Goal: Information Seeking & Learning: Learn about a topic

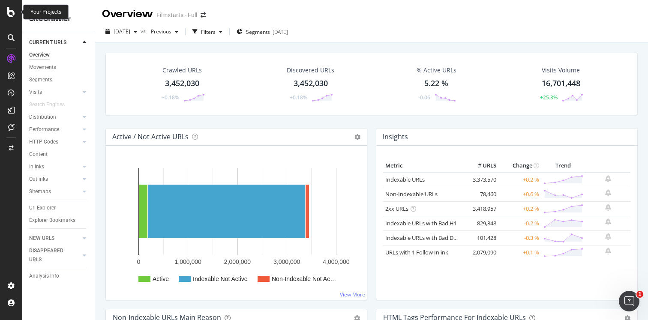
click at [12, 13] on icon at bounding box center [11, 12] width 8 height 10
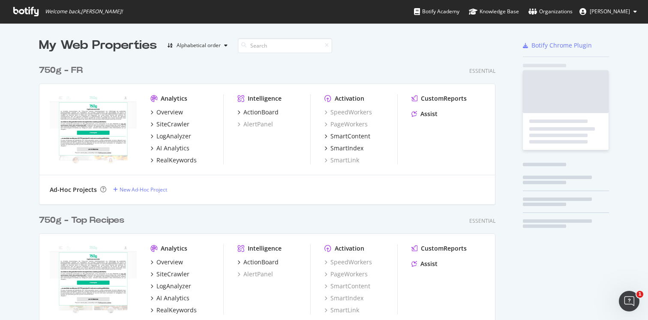
scroll to position [2218, 463]
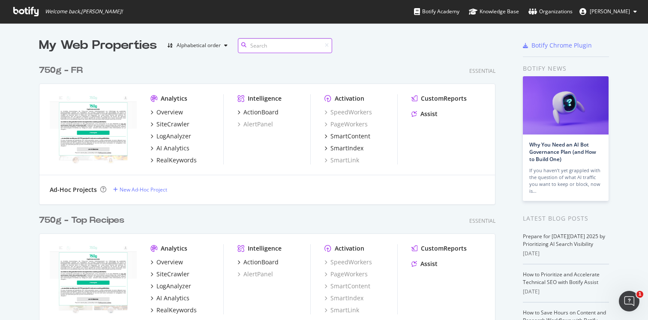
click at [276, 45] on input at bounding box center [285, 45] width 94 height 15
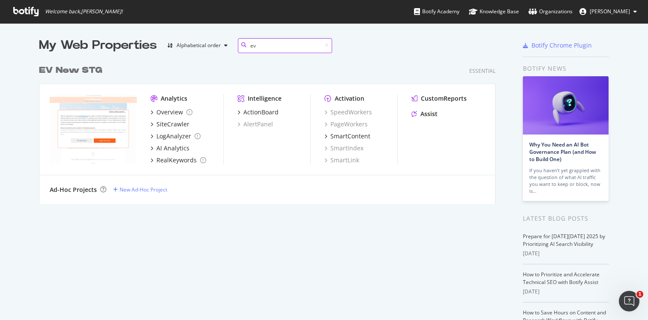
scroll to position [150, 463]
type input "e"
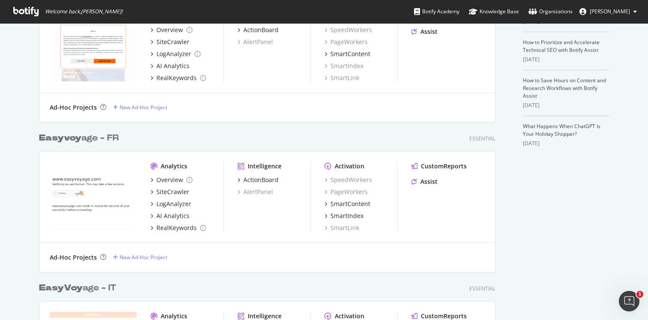
scroll to position [235, 0]
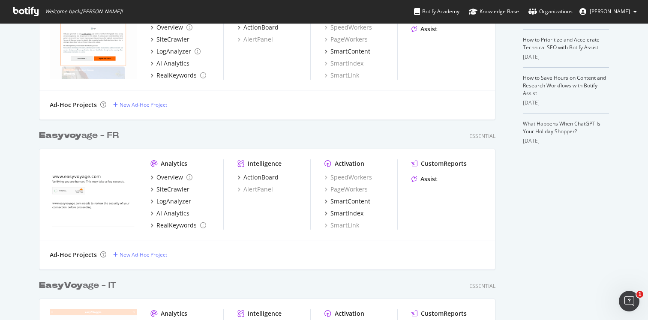
type input "easyvoy"
click at [93, 134] on div "Easyvoy age - FR" at bounding box center [79, 135] width 80 height 12
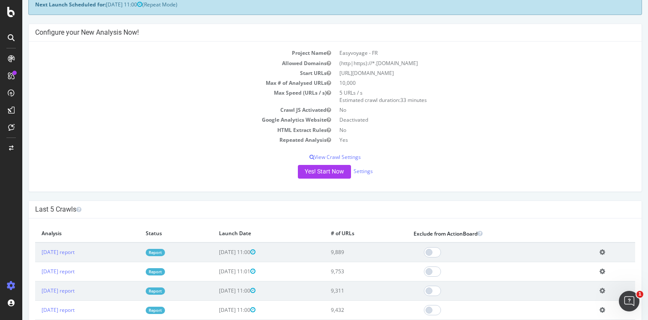
scroll to position [51, 0]
click at [75, 252] on link "[DATE] report" at bounding box center [58, 251] width 33 height 7
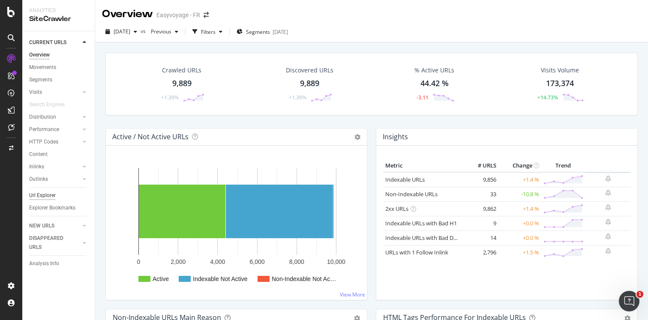
click at [51, 195] on div "Url Explorer" at bounding box center [42, 195] width 27 height 9
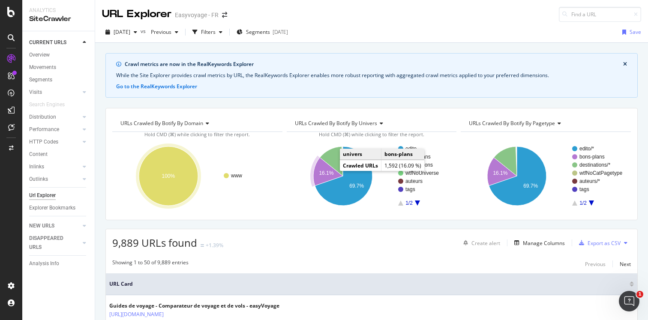
click at [321, 174] on text "16.1%" at bounding box center [326, 173] width 15 height 6
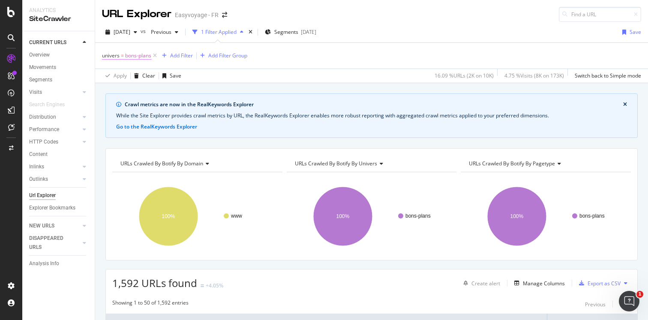
click at [123, 58] on span "=" at bounding box center [122, 55] width 3 height 7
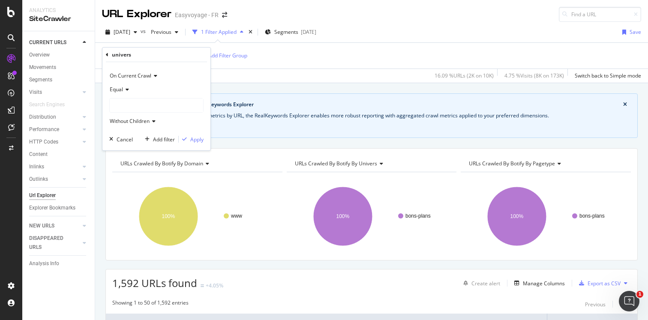
click at [127, 88] on icon at bounding box center [126, 89] width 6 height 5
click at [129, 118] on span "Not Equal" at bounding box center [125, 118] width 23 height 7
click at [197, 145] on div "On Current Crawl Not Equal bons-plans Without Children Cancel Add filter Apply" at bounding box center [156, 106] width 108 height 88
click at [197, 141] on div "Apply" at bounding box center [196, 139] width 13 height 7
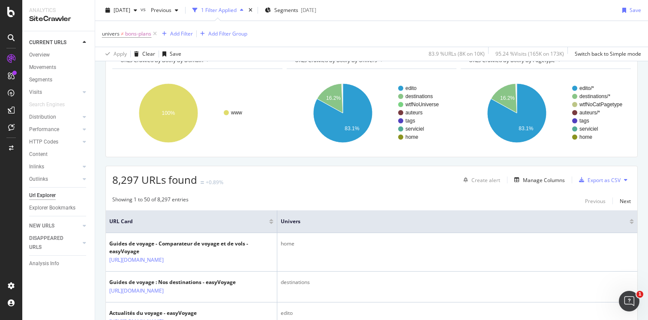
scroll to position [104, 0]
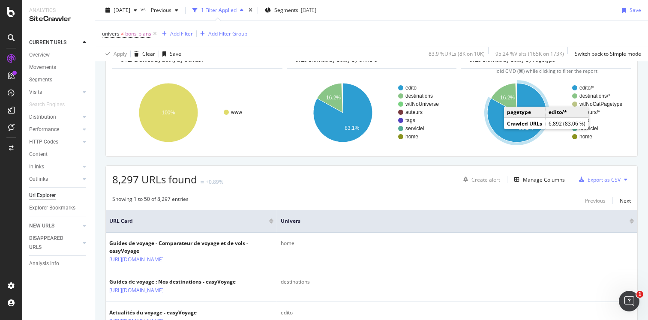
click at [500, 125] on icon "A chart." at bounding box center [516, 112] width 59 height 59
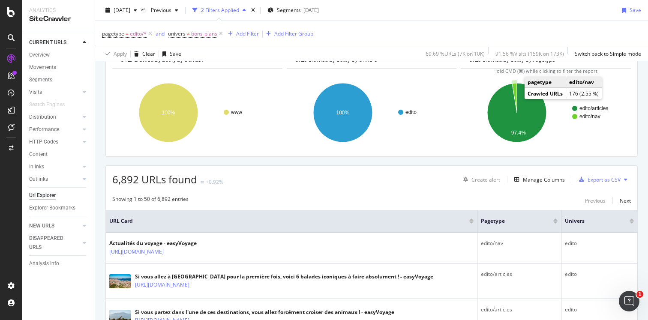
click at [515, 92] on icon "A chart." at bounding box center [514, 98] width 5 height 30
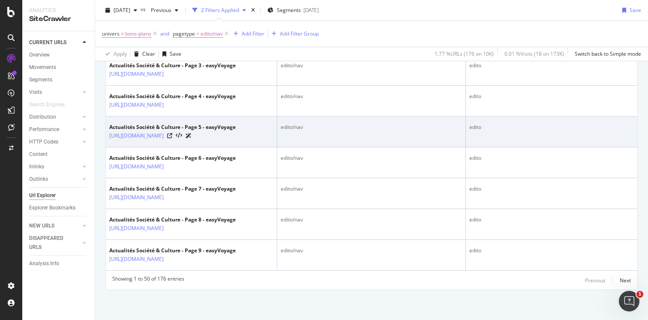
scroll to position [1682, 0]
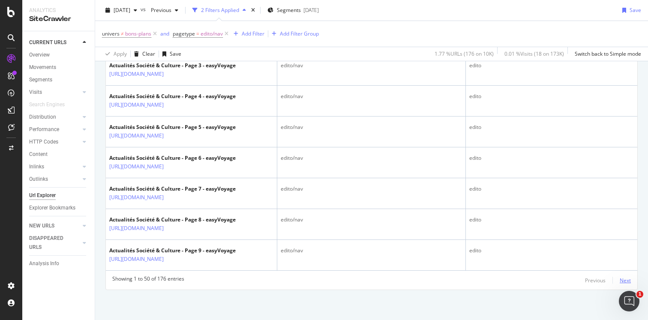
click at [621, 279] on div "Next" at bounding box center [625, 280] width 11 height 7
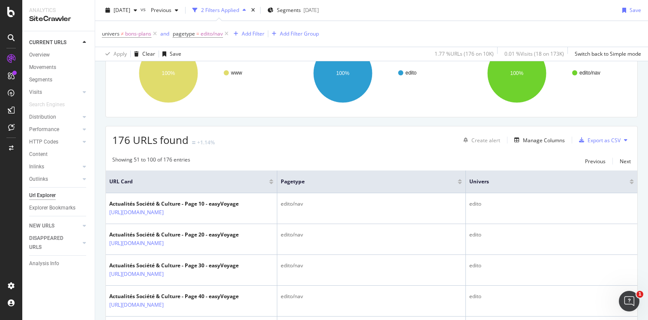
scroll to position [158, 0]
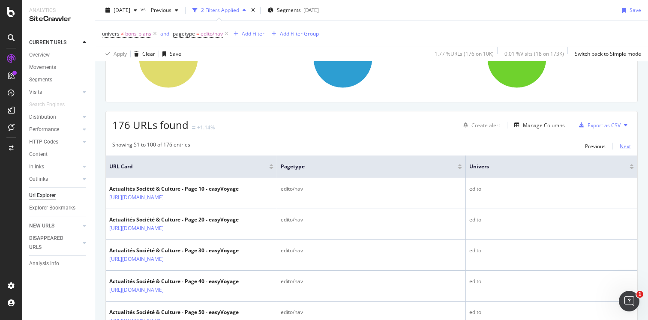
click at [620, 150] on div "Next" at bounding box center [625, 145] width 11 height 9
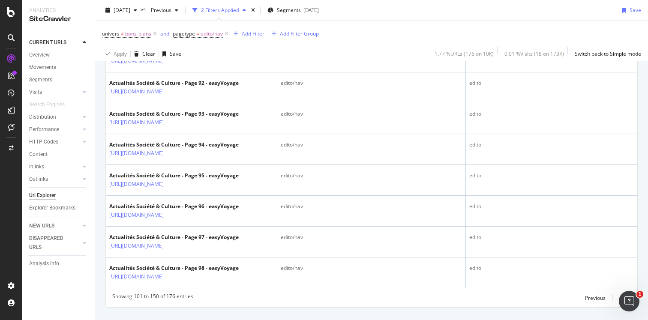
scroll to position [1609, 0]
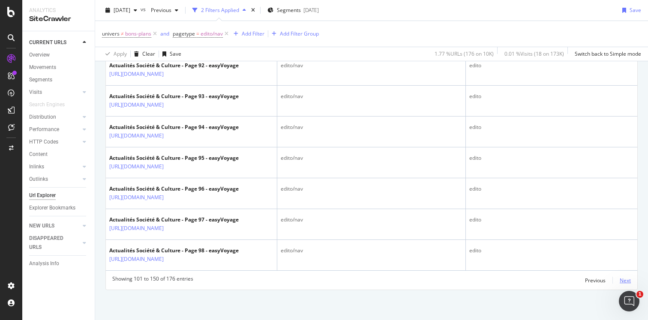
click at [623, 279] on div "Next" at bounding box center [625, 280] width 11 height 7
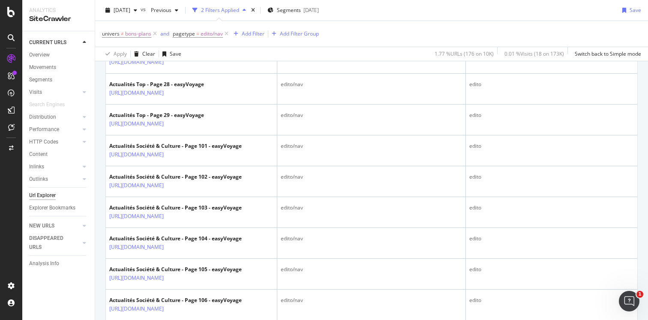
scroll to position [868, 0]
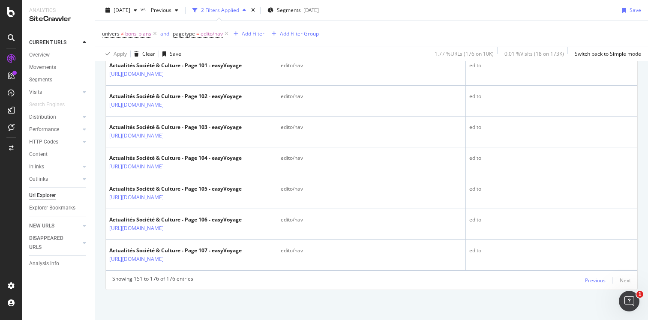
click at [599, 277] on div "Previous" at bounding box center [595, 280] width 21 height 7
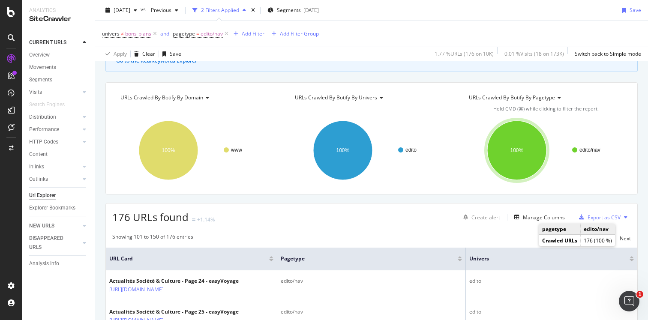
scroll to position [71, 0]
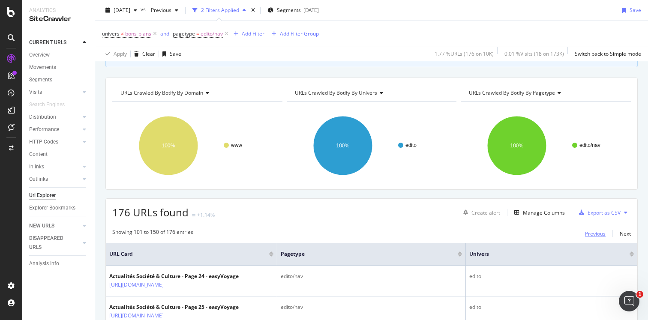
click at [595, 237] on div "Previous" at bounding box center [595, 233] width 21 height 7
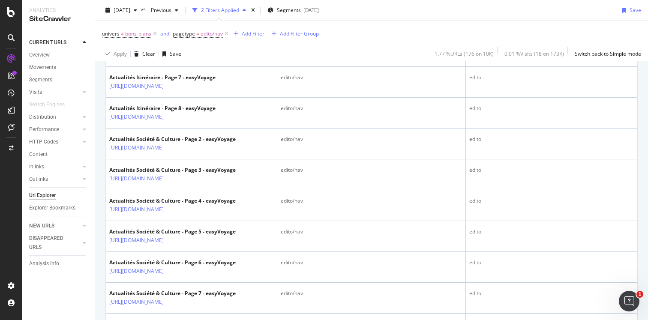
scroll to position [1682, 0]
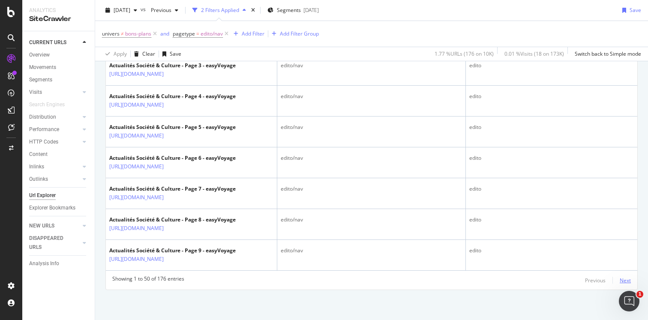
click at [621, 280] on div "Next" at bounding box center [625, 280] width 11 height 7
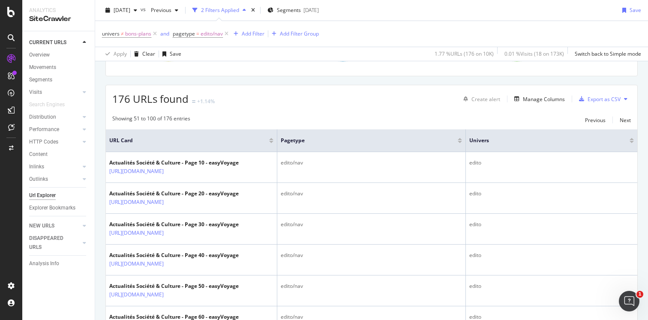
scroll to position [148, 0]
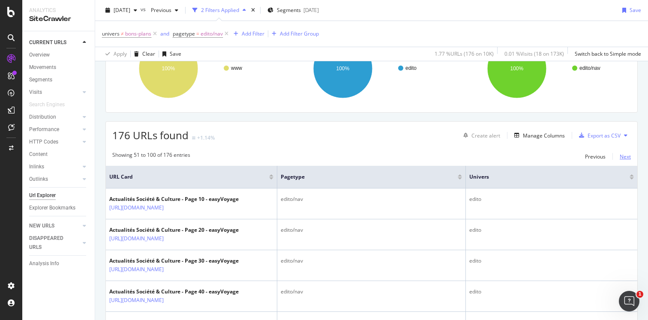
click at [625, 156] on div "Next" at bounding box center [625, 156] width 11 height 7
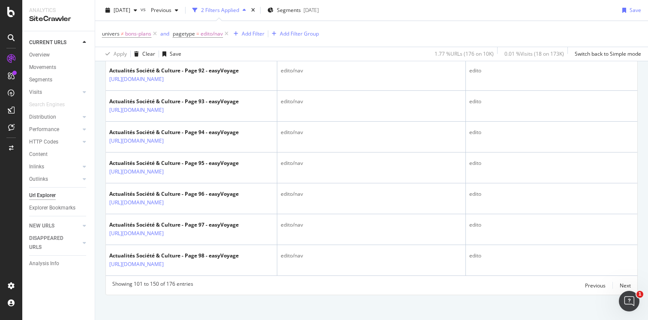
scroll to position [1605, 0]
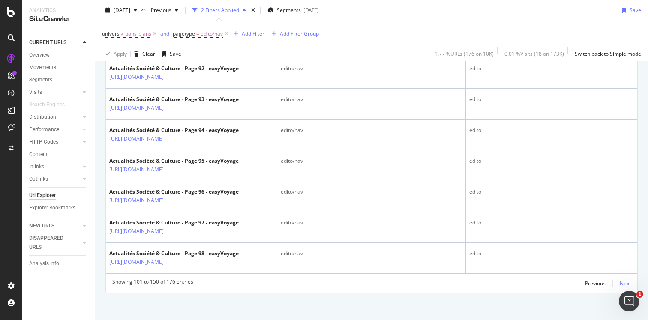
click at [626, 283] on div "Next" at bounding box center [625, 283] width 11 height 7
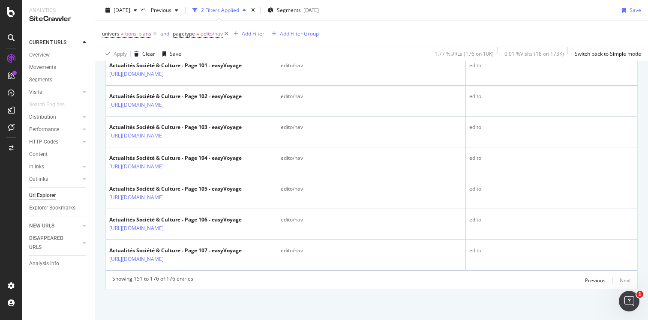
click at [226, 34] on icon at bounding box center [226, 34] width 7 height 9
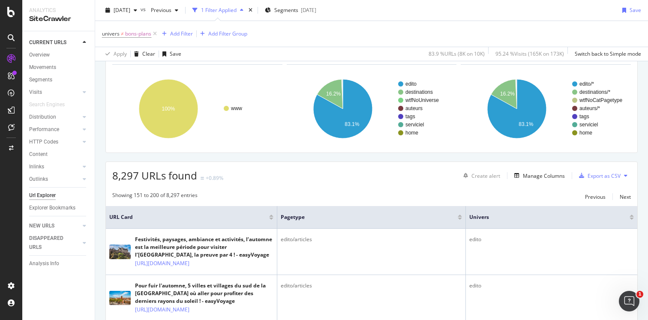
scroll to position [1605, 0]
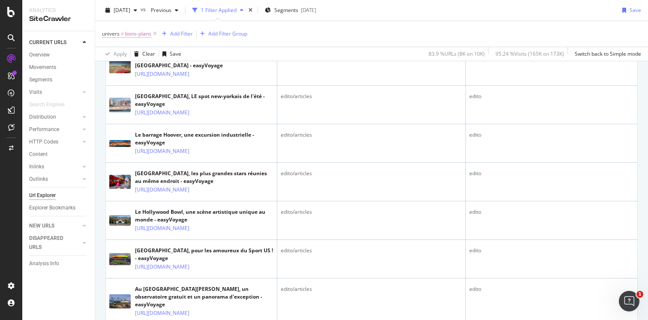
click at [133, 31] on span "bons-plans" at bounding box center [138, 34] width 26 height 12
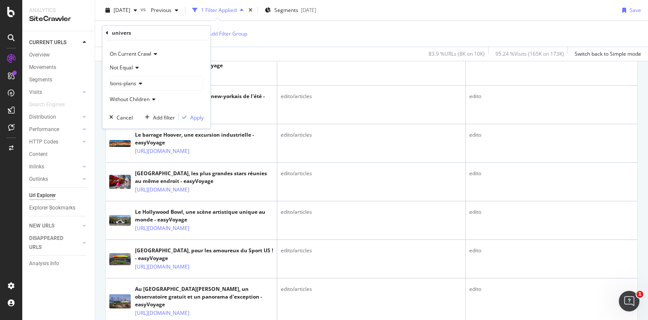
click at [132, 68] on span "Not Equal" at bounding box center [121, 67] width 23 height 7
click at [129, 86] on div "Equal" at bounding box center [157, 85] width 92 height 11
click at [201, 119] on div "Apply" at bounding box center [196, 117] width 13 height 7
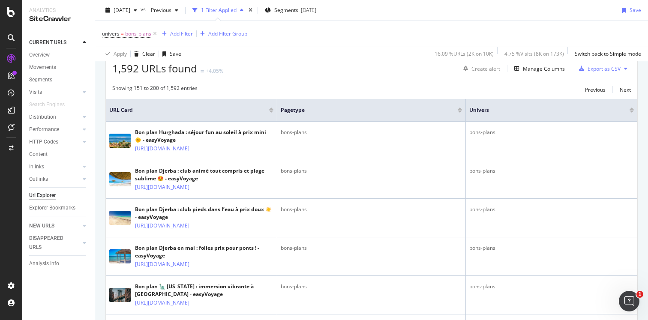
scroll to position [211, 0]
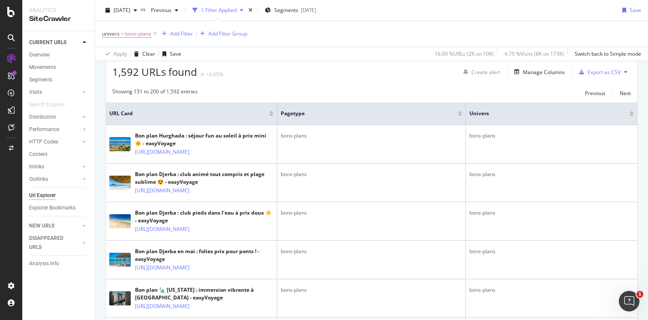
click at [272, 112] on div at bounding box center [271, 112] width 4 height 2
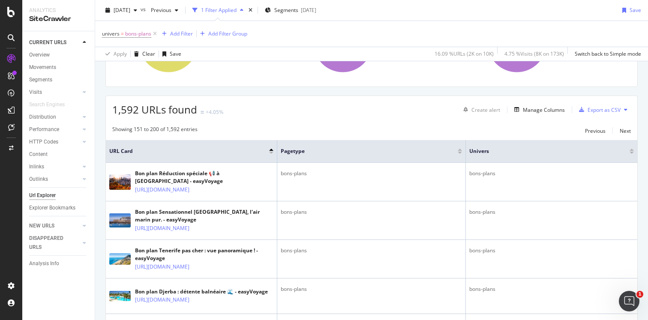
scroll to position [170, 0]
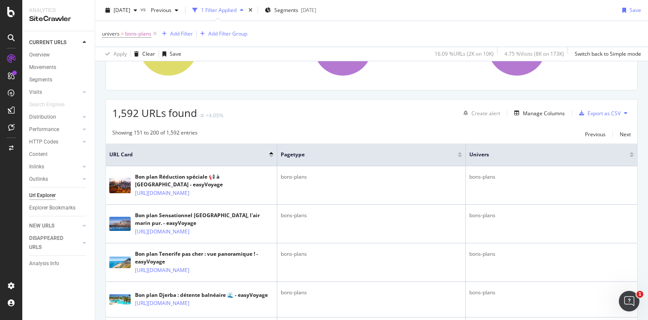
click at [272, 157] on div at bounding box center [271, 156] width 4 height 2
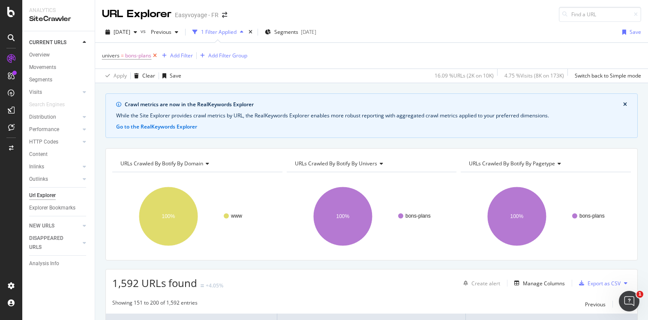
click at [155, 55] on icon at bounding box center [154, 55] width 7 height 9
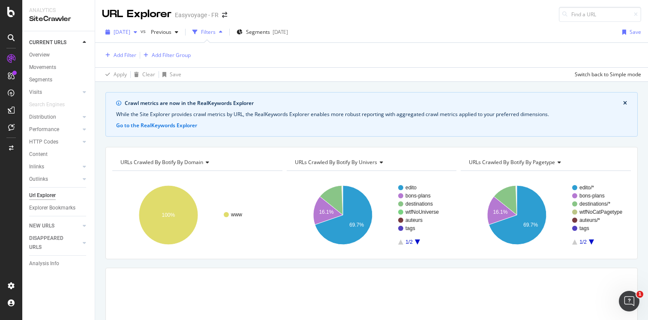
click at [130, 34] on span "[DATE]" at bounding box center [122, 31] width 17 height 7
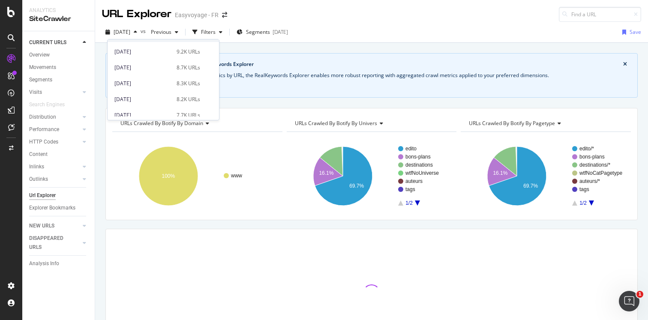
scroll to position [105, 0]
click at [134, 66] on div "[DATE]" at bounding box center [142, 67] width 57 height 8
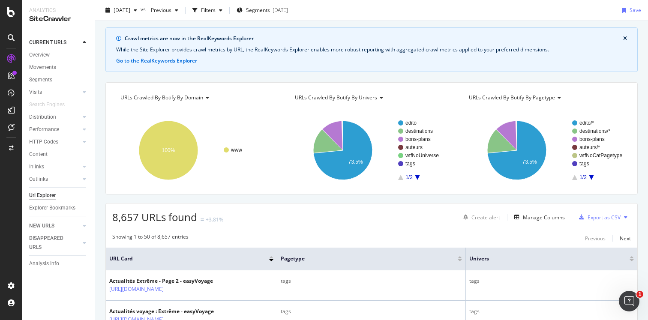
scroll to position [30, 0]
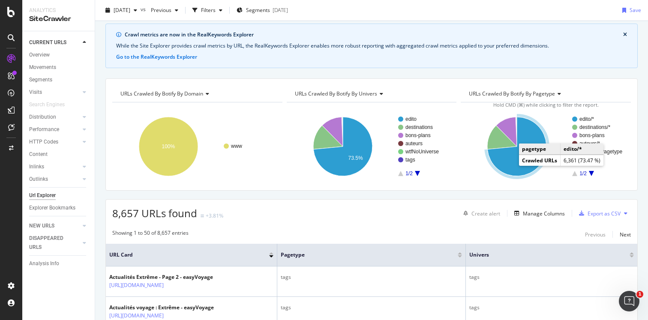
click at [507, 164] on icon "A chart." at bounding box center [517, 146] width 59 height 59
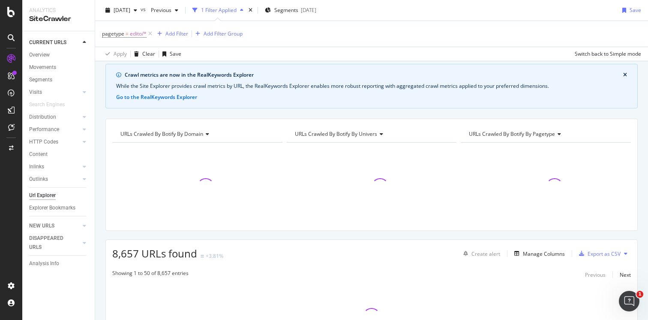
scroll to position [70, 0]
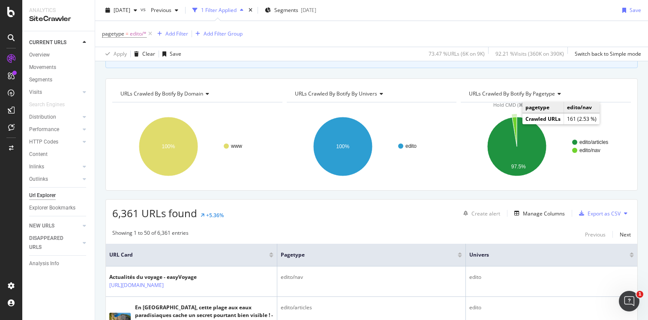
click at [514, 122] on icon "A chart." at bounding box center [514, 132] width 5 height 30
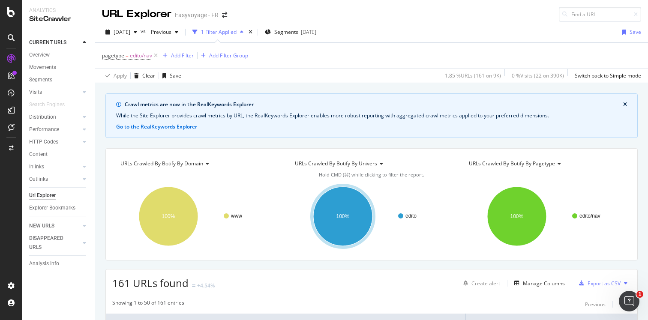
click at [181, 57] on div "Add Filter" at bounding box center [182, 55] width 23 height 7
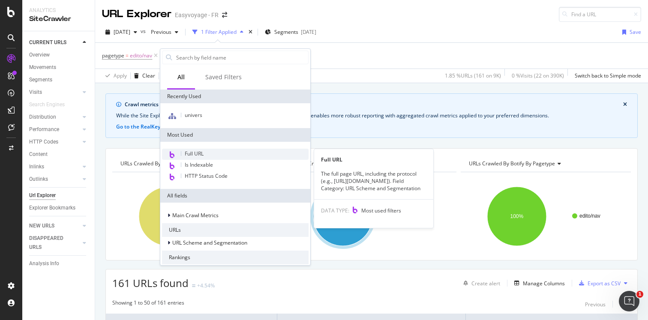
click at [204, 155] on span "Full URL" at bounding box center [194, 153] width 19 height 7
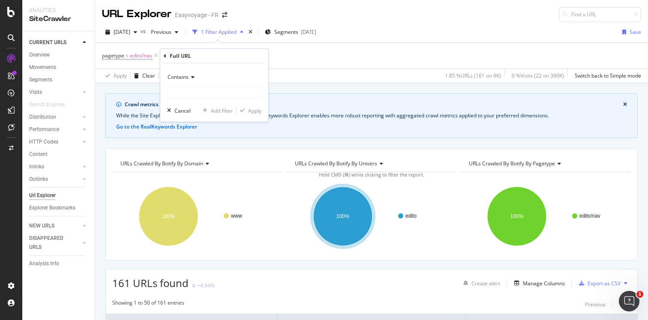
click at [183, 75] on span "Contains" at bounding box center [178, 76] width 21 height 7
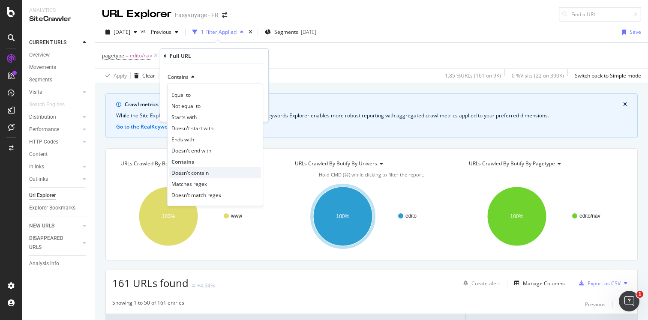
click at [199, 176] on span "Doesn't contain" at bounding box center [189, 172] width 37 height 7
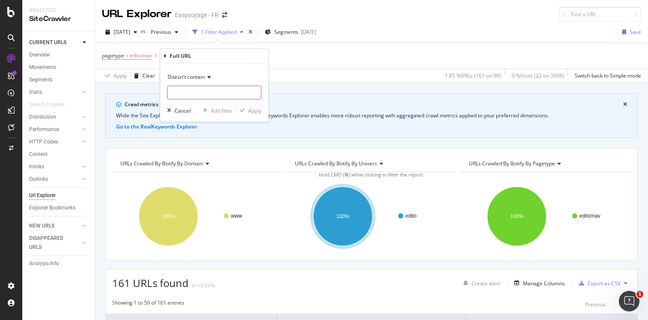
click at [189, 95] on input "text" at bounding box center [214, 93] width 93 height 14
type input "page="
click at [257, 112] on div "Apply" at bounding box center [254, 110] width 13 height 7
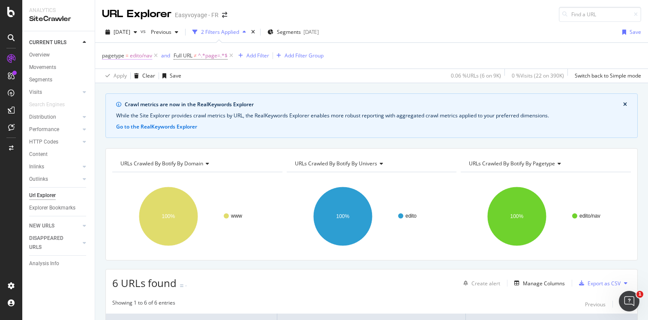
click at [135, 56] on span "edito/nav" at bounding box center [141, 56] width 22 height 12
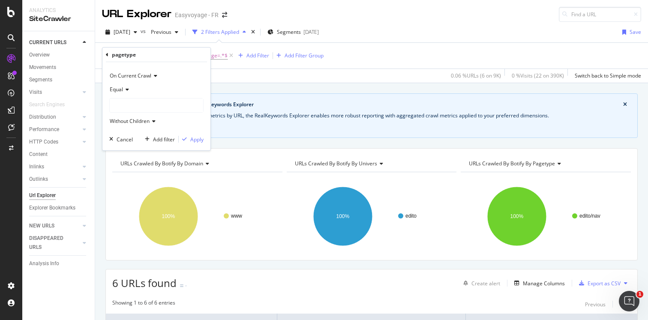
click at [127, 89] on icon at bounding box center [126, 89] width 6 height 5
click at [153, 104] on div "edito/nav" at bounding box center [156, 106] width 93 height 14
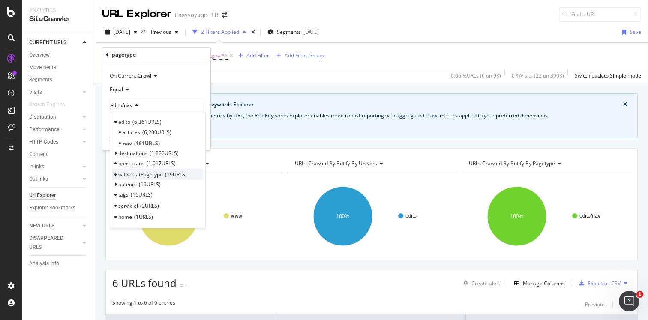
click at [153, 179] on div "wtfNoCatPagetype 19 URLS" at bounding box center [158, 174] width 92 height 11
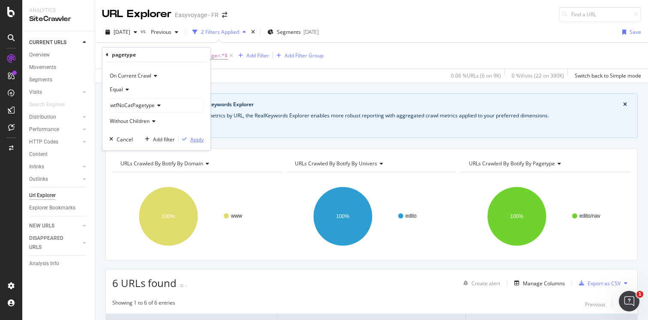
click at [194, 142] on div "Apply" at bounding box center [196, 139] width 13 height 7
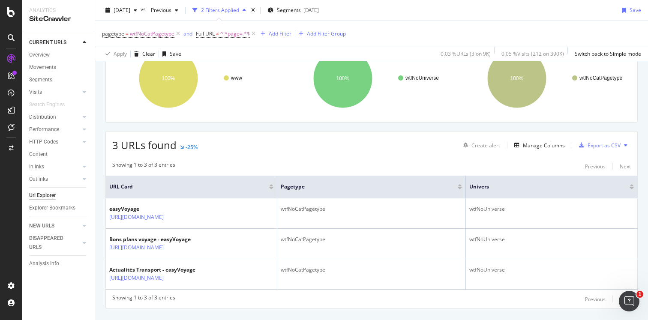
scroll to position [147, 0]
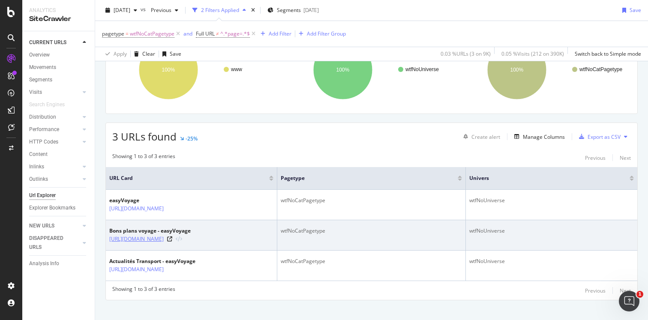
drag, startPoint x: 222, startPoint y: 239, endPoint x: 180, endPoint y: 242, distance: 42.9
click at [180, 242] on div "[URL][DOMAIN_NAME]" at bounding box center [149, 239] width 81 height 9
copy link "/news/bons-plans"
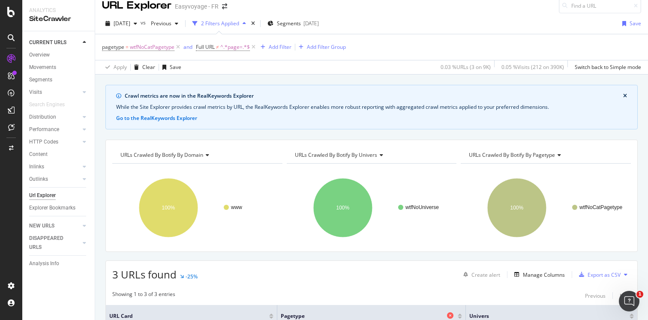
scroll to position [0, 0]
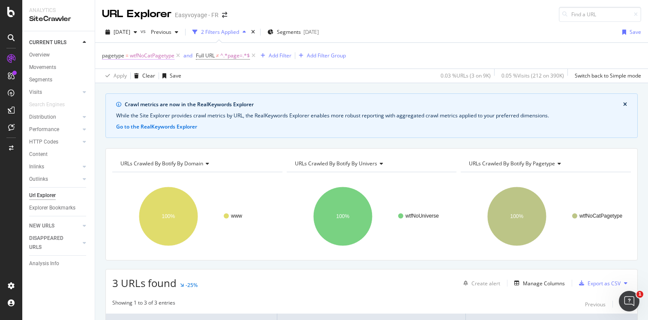
click at [157, 57] on span "wtfNoCatPagetype" at bounding box center [152, 56] width 45 height 12
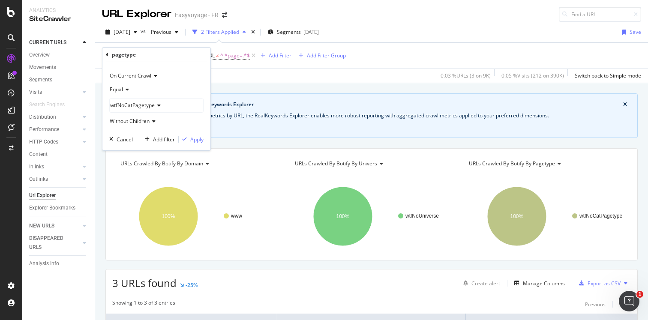
click at [127, 89] on icon at bounding box center [126, 89] width 6 height 5
click at [130, 117] on span "Not Equal" at bounding box center [125, 118] width 23 height 7
click at [196, 138] on div "Apply" at bounding box center [196, 139] width 13 height 7
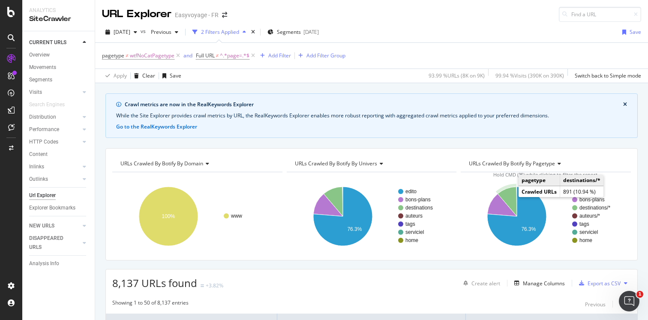
click at [511, 194] on icon "A chart." at bounding box center [507, 202] width 19 height 30
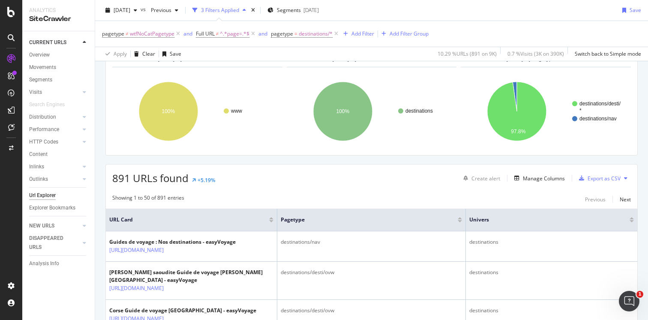
scroll to position [96, 0]
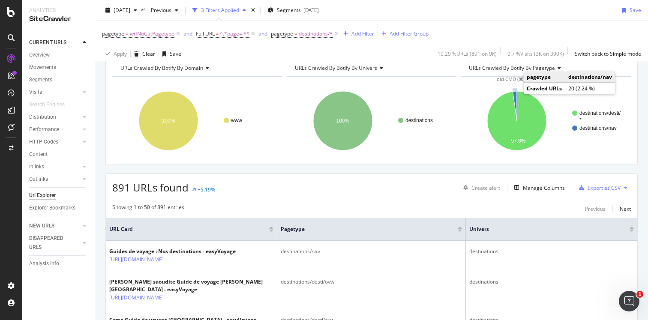
click at [515, 99] on icon "A chart." at bounding box center [515, 106] width 4 height 30
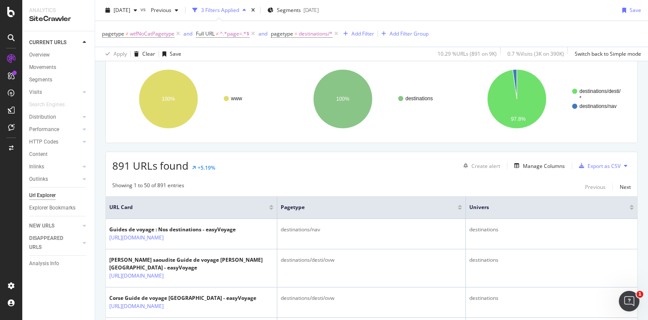
scroll to position [117, 0]
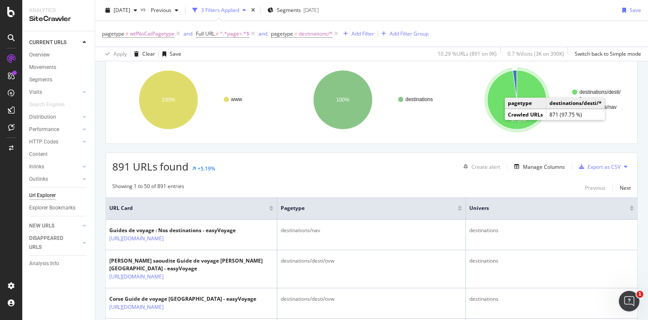
click at [500, 113] on icon "A chart." at bounding box center [516, 99] width 59 height 59
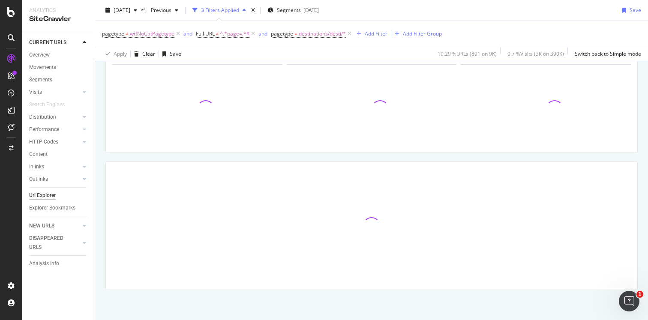
scroll to position [117, 0]
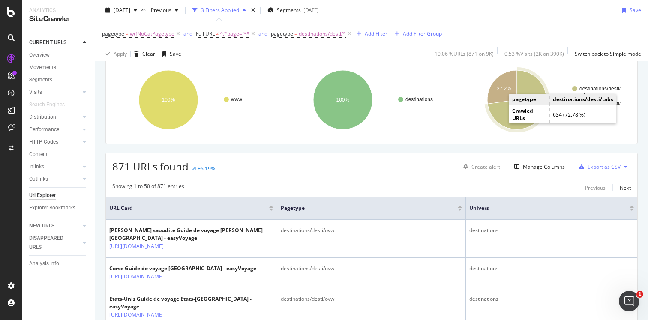
click at [502, 118] on icon "A chart." at bounding box center [517, 99] width 59 height 59
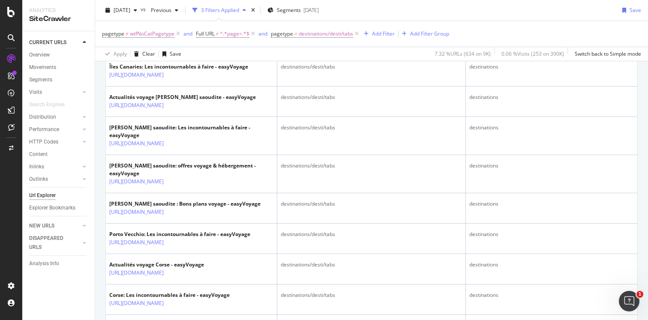
scroll to position [342, 0]
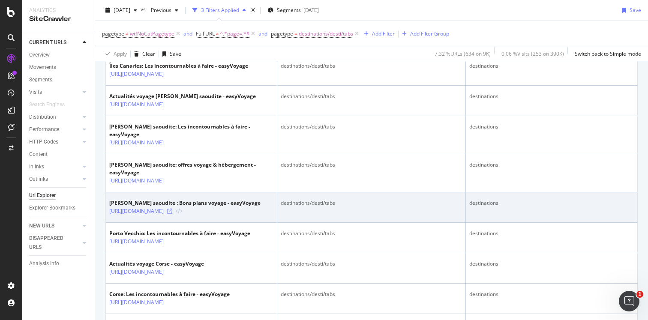
click at [172, 214] on icon at bounding box center [169, 211] width 5 height 5
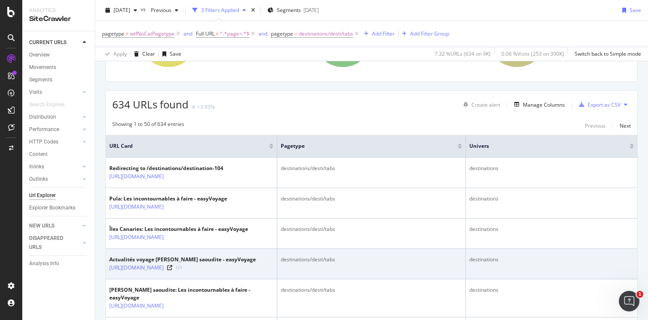
scroll to position [0, 0]
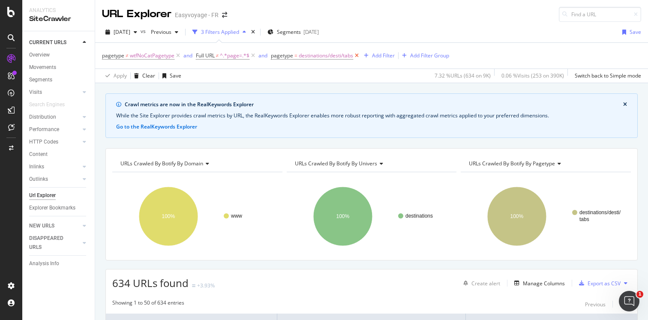
click at [359, 55] on icon at bounding box center [356, 55] width 7 height 9
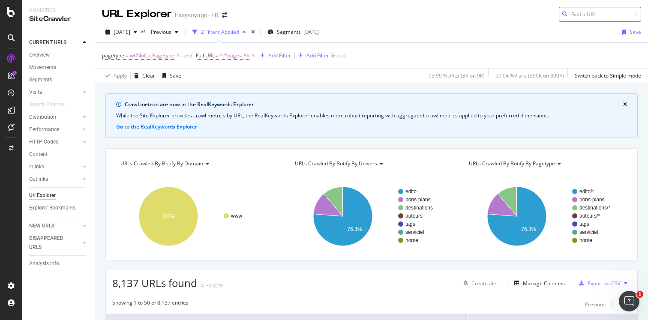
click at [578, 14] on input at bounding box center [600, 14] width 82 height 15
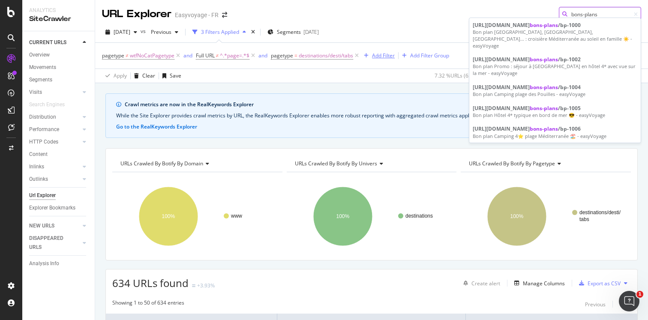
type input "bons-plans"
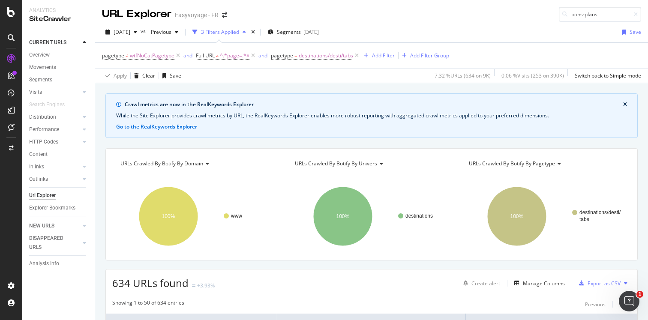
click at [381, 54] on div "Add Filter" at bounding box center [383, 55] width 23 height 7
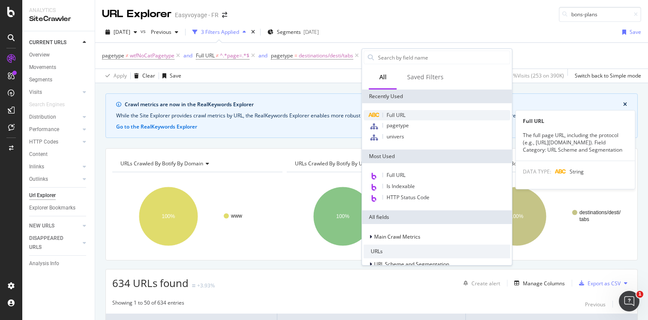
click at [396, 115] on span "Full URL" at bounding box center [396, 114] width 19 height 7
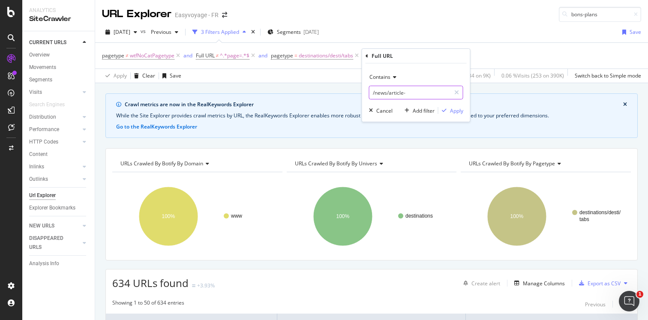
click at [410, 95] on input "/news/article-" at bounding box center [409, 93] width 81 height 14
click at [395, 78] on icon at bounding box center [393, 77] width 6 height 5
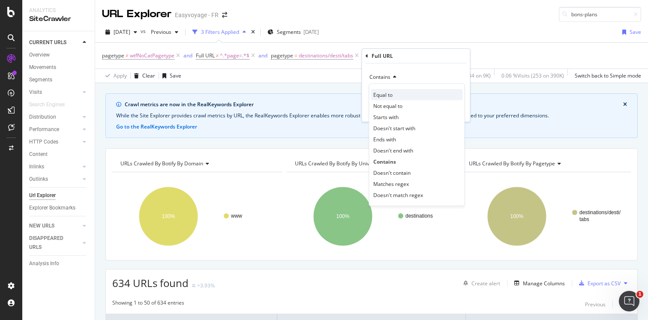
click at [390, 93] on span "Equal to" at bounding box center [382, 94] width 19 height 7
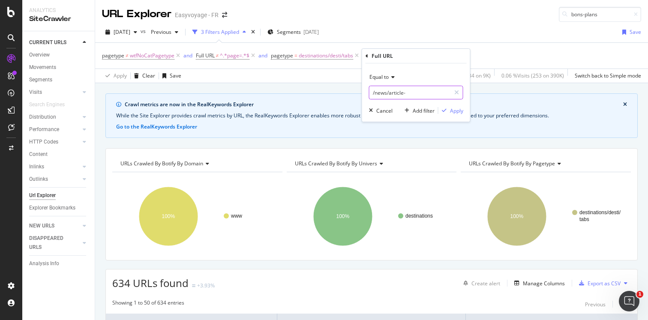
click at [408, 93] on input "/news/article-" at bounding box center [409, 93] width 81 height 14
type input "/bons-plans"
click at [458, 110] on div "Apply" at bounding box center [456, 110] width 13 height 7
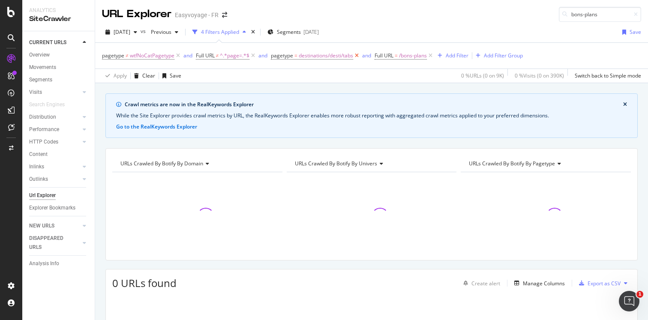
click at [357, 55] on icon at bounding box center [356, 55] width 7 height 9
click at [314, 57] on span "/bons-plans" at bounding box center [309, 56] width 28 height 12
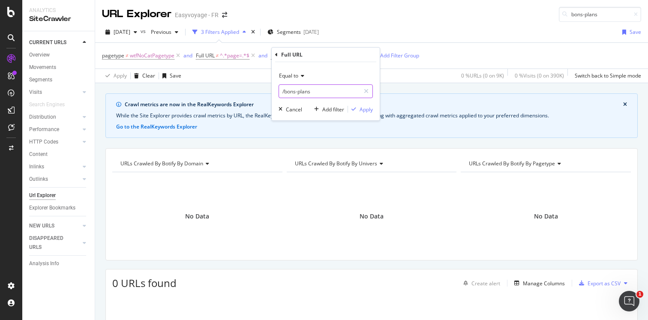
click at [318, 87] on input "/bons-plans" at bounding box center [319, 91] width 81 height 14
type input "/bons-plans/"
click at [360, 110] on div "Apply" at bounding box center [366, 109] width 13 height 7
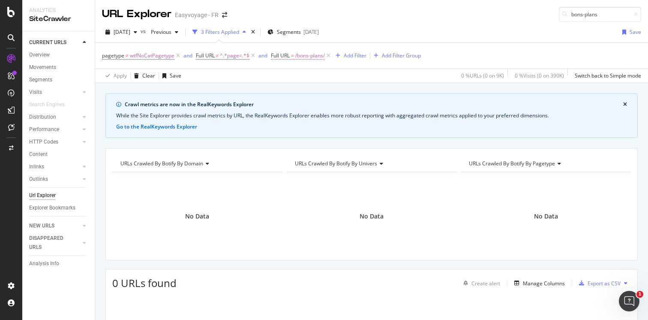
click at [299, 57] on span "/bons-plans/" at bounding box center [310, 56] width 30 height 12
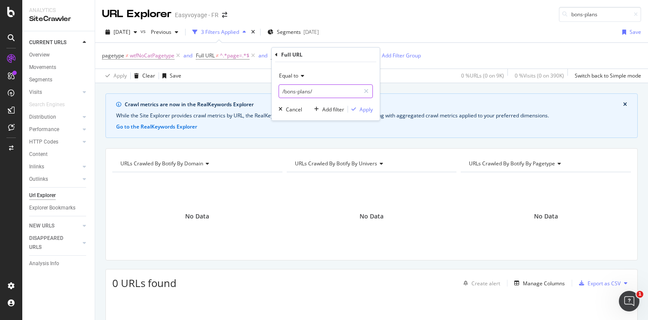
click at [285, 91] on input "/bons-plans/" at bounding box center [319, 91] width 81 height 14
type input "bons-plans/"
click at [368, 111] on div "Apply" at bounding box center [366, 109] width 13 height 7
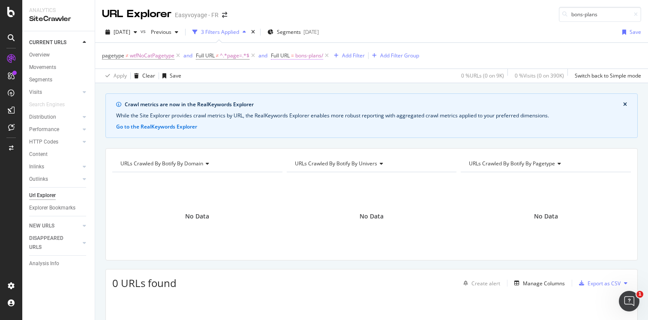
click at [304, 55] on span "bons-plans/" at bounding box center [309, 56] width 28 height 12
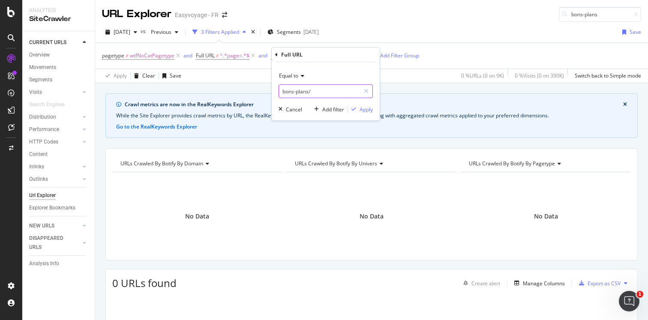
click at [314, 92] on input "bons-plans/" at bounding box center [319, 91] width 81 height 14
type input "bons-plans"
click at [291, 76] on span "Equal to" at bounding box center [288, 75] width 19 height 7
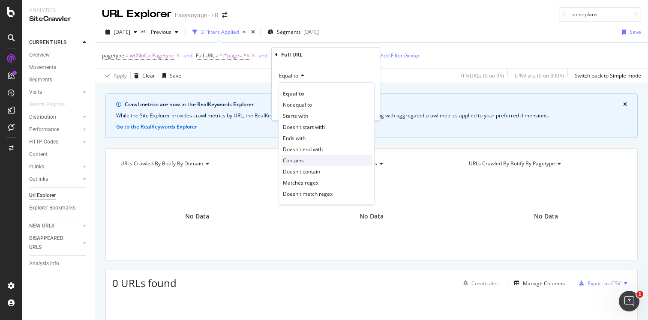
click at [302, 157] on span "Contains" at bounding box center [293, 160] width 21 height 7
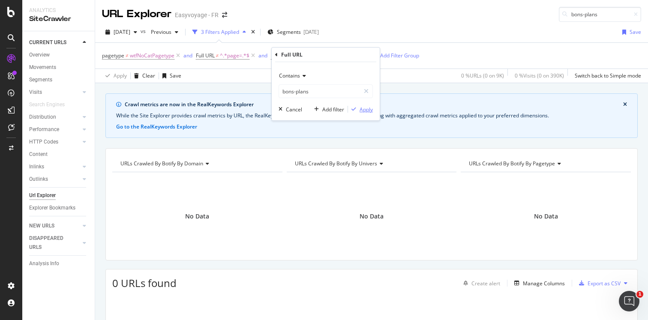
click at [369, 111] on div "Apply" at bounding box center [366, 109] width 13 height 7
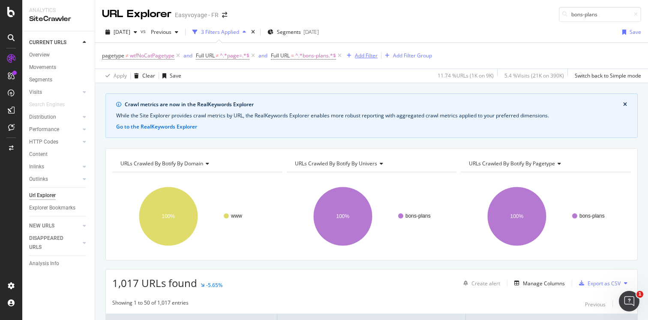
click at [361, 54] on div "Add Filter" at bounding box center [366, 55] width 23 height 7
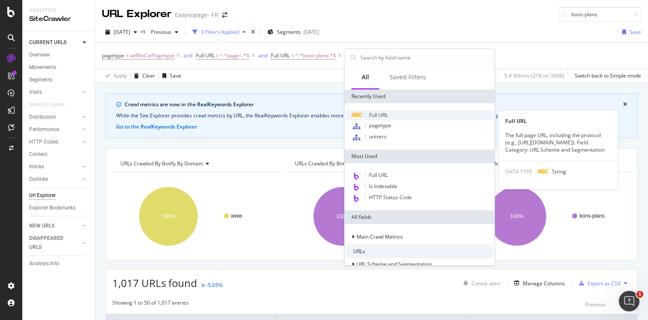
click at [376, 114] on span "Full URL" at bounding box center [378, 114] width 19 height 7
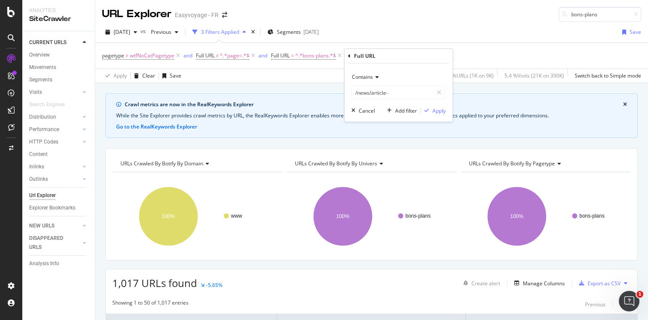
click at [370, 80] on span "Contains" at bounding box center [362, 76] width 21 height 7
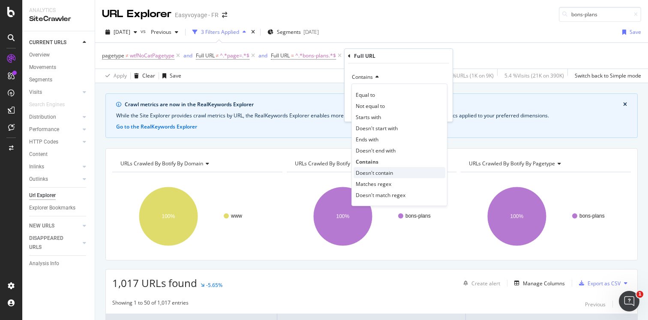
click at [371, 171] on span "Doesn't contain" at bounding box center [374, 172] width 37 height 7
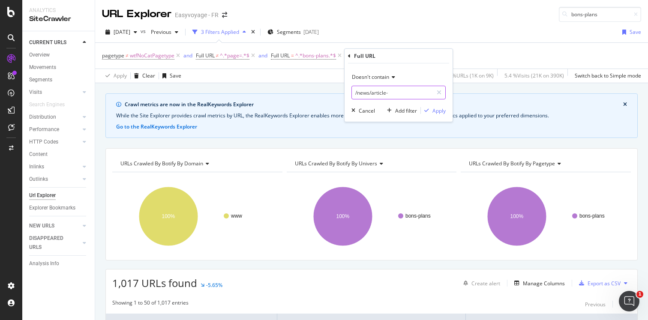
click at [370, 92] on input "/news/article-" at bounding box center [392, 93] width 81 height 14
type input "bp-"
click at [435, 110] on div "Apply" at bounding box center [438, 110] width 13 height 7
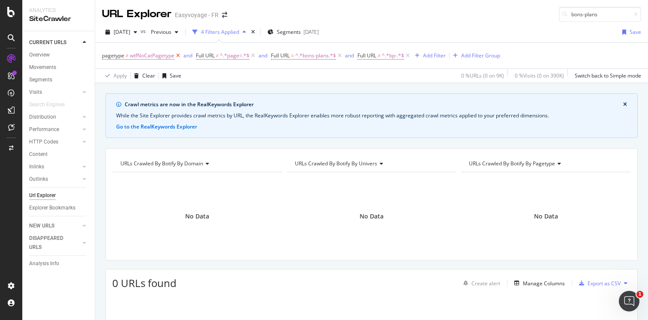
click at [177, 57] on icon at bounding box center [177, 55] width 7 height 9
